Goal: Find specific page/section

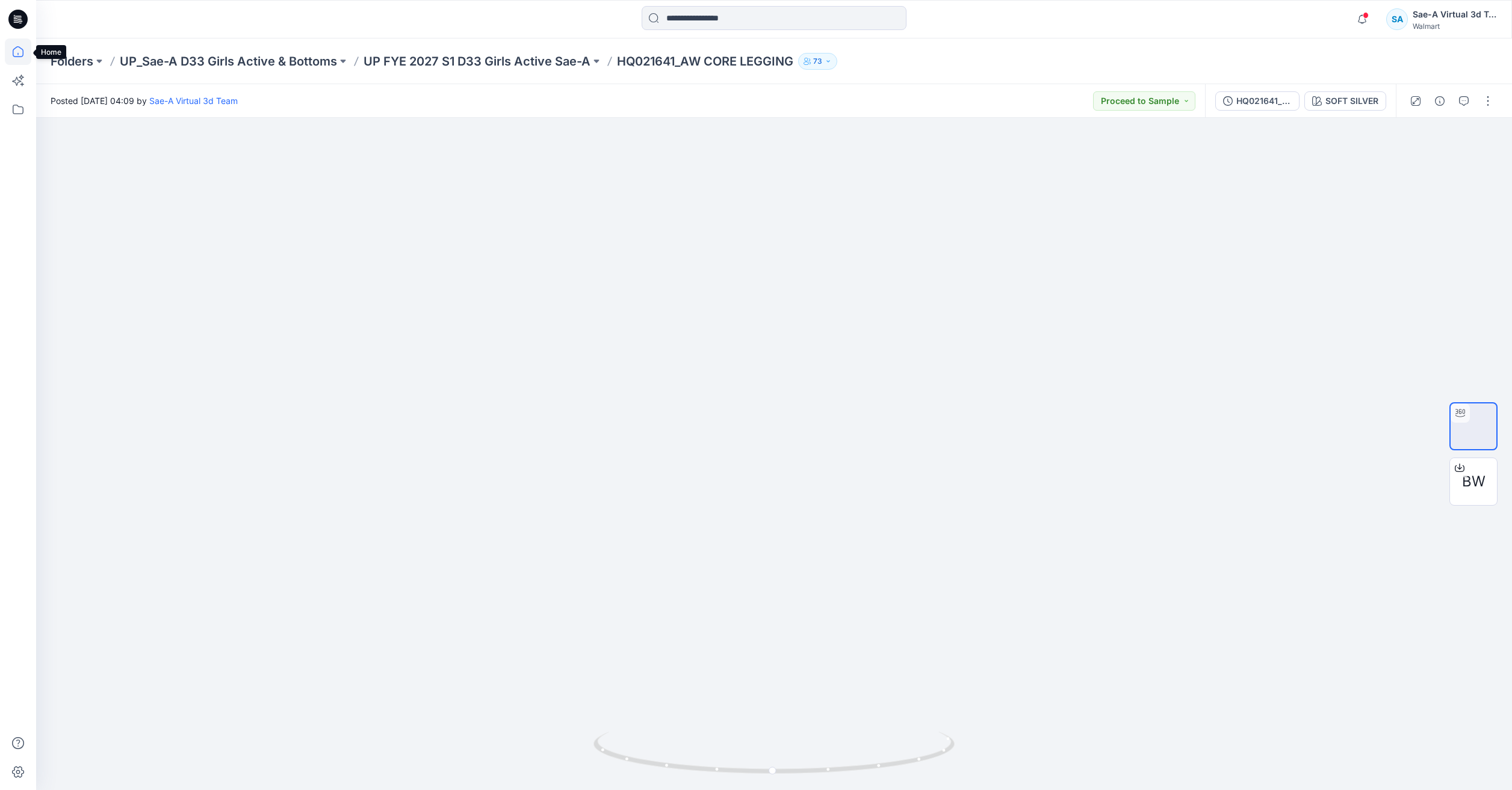
click at [15, 57] on icon at bounding box center [18, 52] width 11 height 11
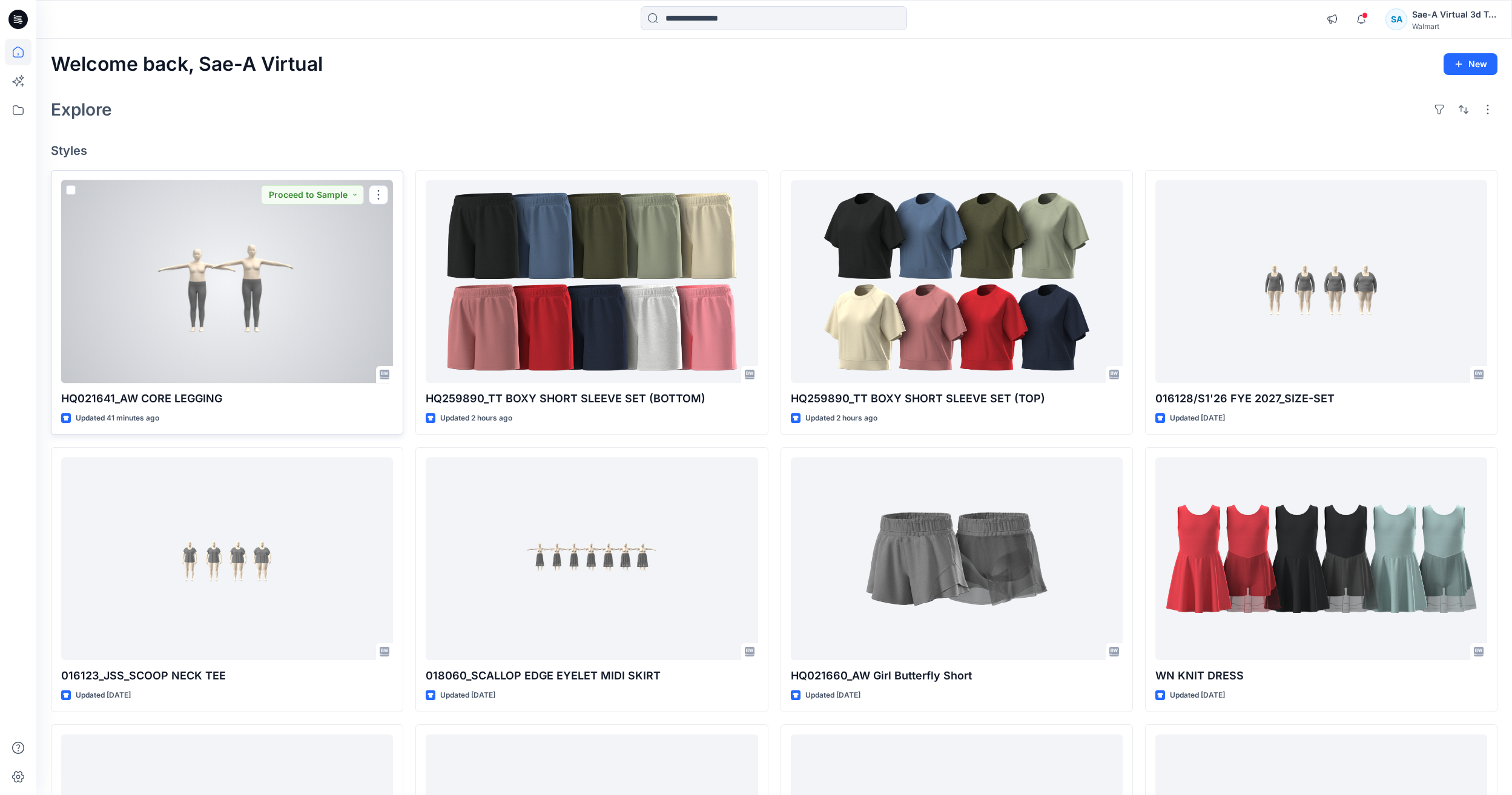
click at [224, 299] on div at bounding box center [227, 281] width 332 height 203
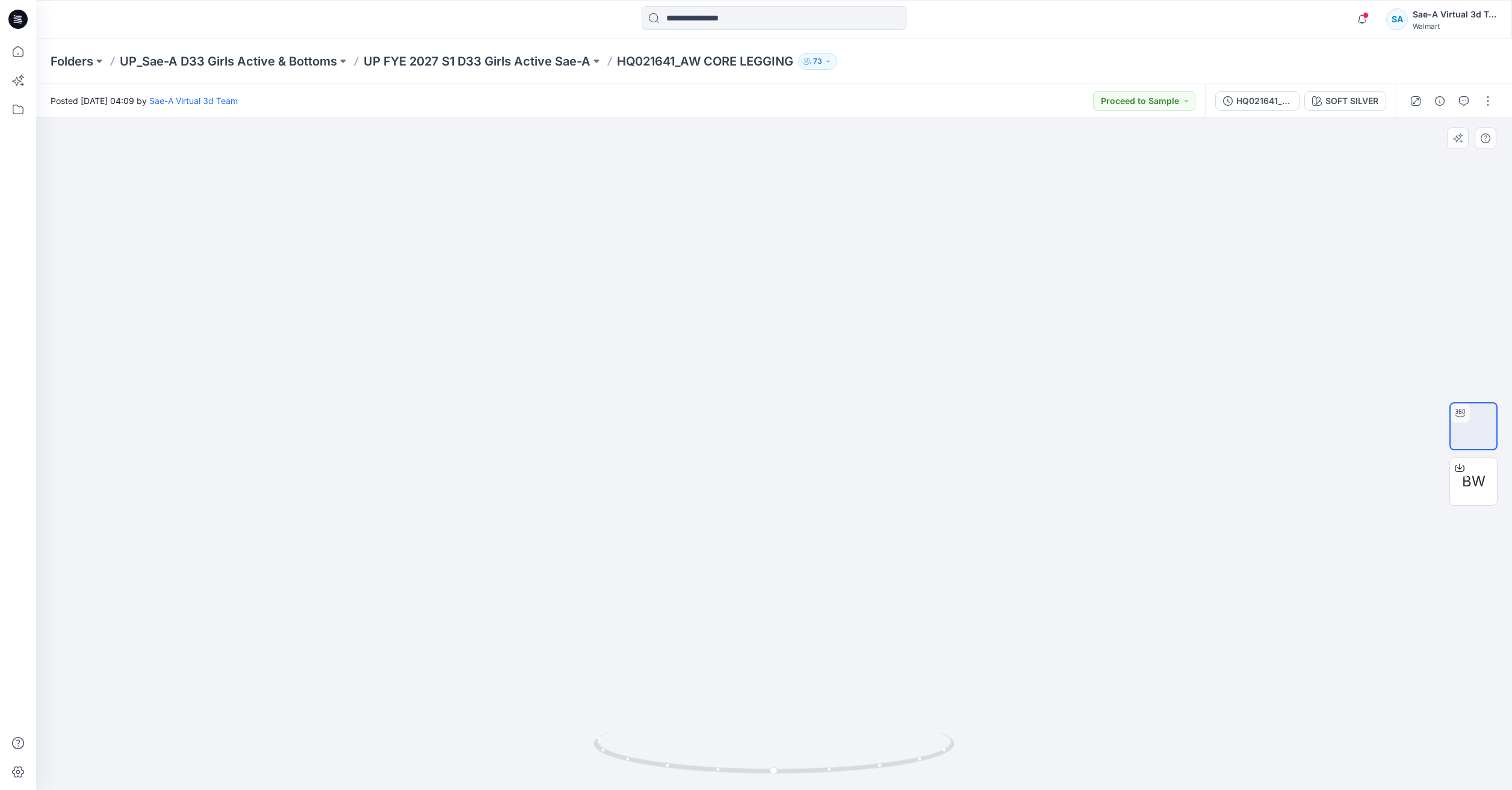
drag, startPoint x: 1042, startPoint y: 438, endPoint x: 1038, endPoint y: 363, distance: 75.1
drag, startPoint x: 896, startPoint y: 769, endPoint x: 727, endPoint y: 772, distance: 169.0
click at [727, 772] on icon at bounding box center [775, 755] width 364 height 45
drag, startPoint x: 828, startPoint y: 769, endPoint x: 550, endPoint y: 740, distance: 279.5
click at [550, 740] on div at bounding box center [774, 454] width 1475 height 672
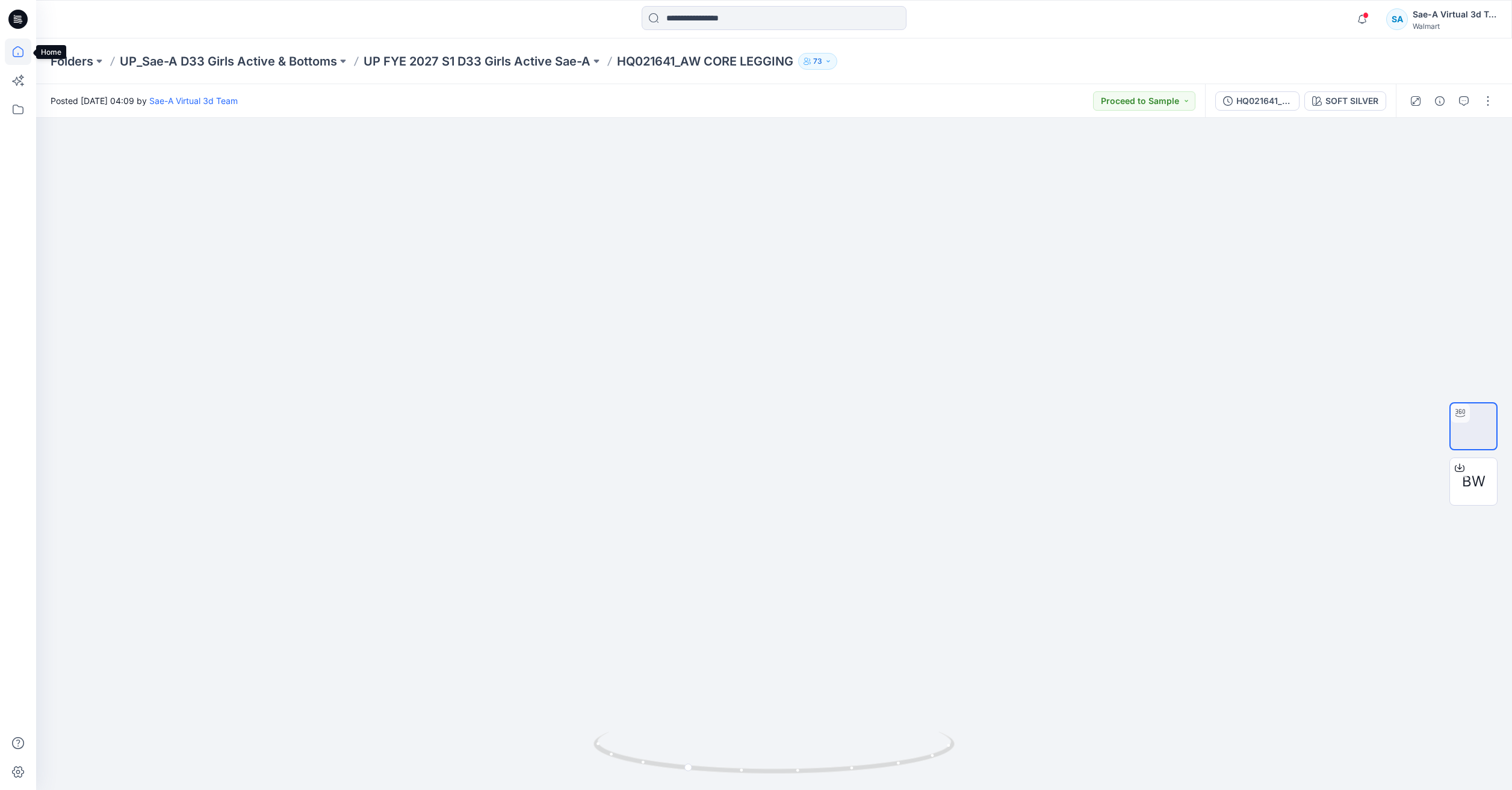
click at [17, 54] on icon at bounding box center [17, 52] width 26 height 26
